Goal: Information Seeking & Learning: Find specific page/section

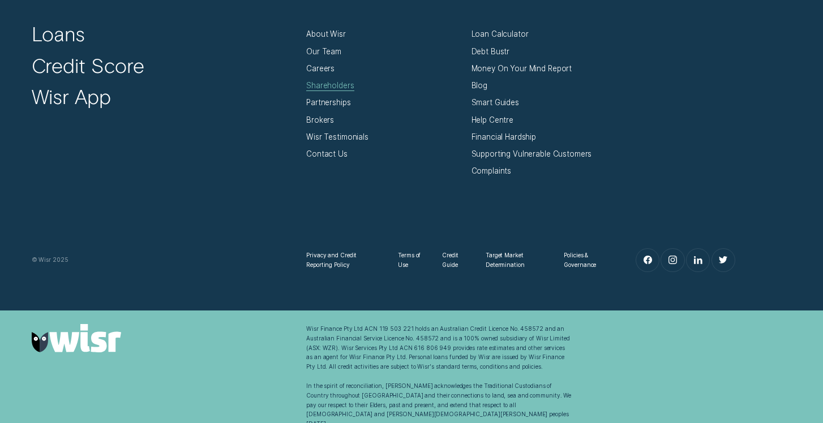
click at [329, 84] on div "Shareholders" at bounding box center [330, 86] width 48 height 10
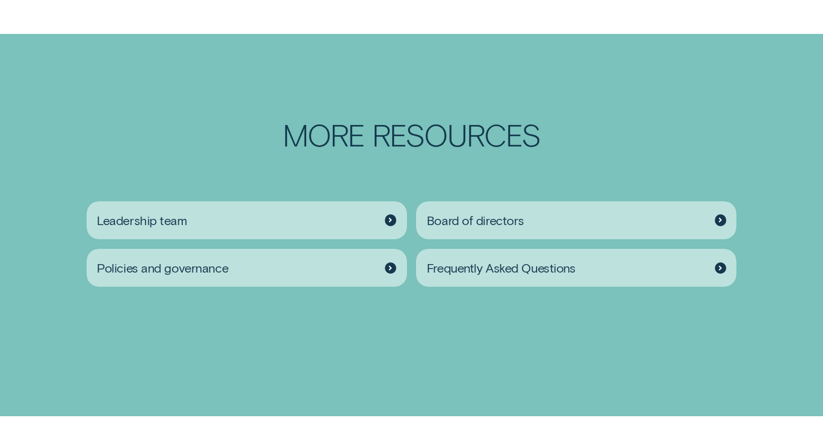
scroll to position [1664, 0]
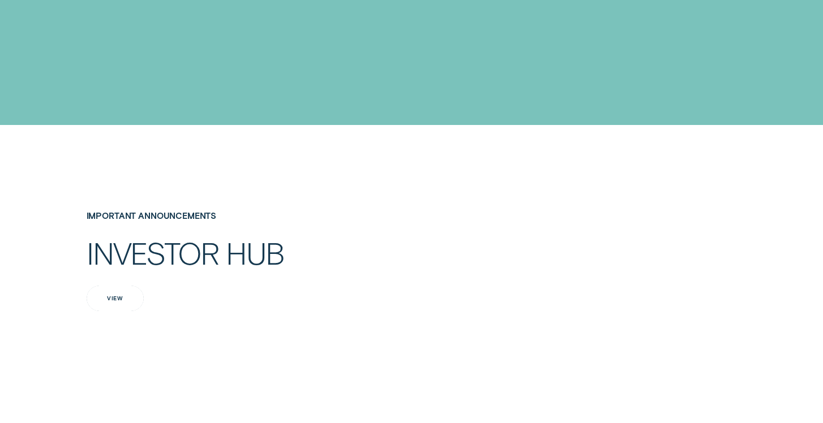
click at [127, 286] on div "View" at bounding box center [115, 298] width 57 height 25
